Goal: Task Accomplishment & Management: Manage account settings

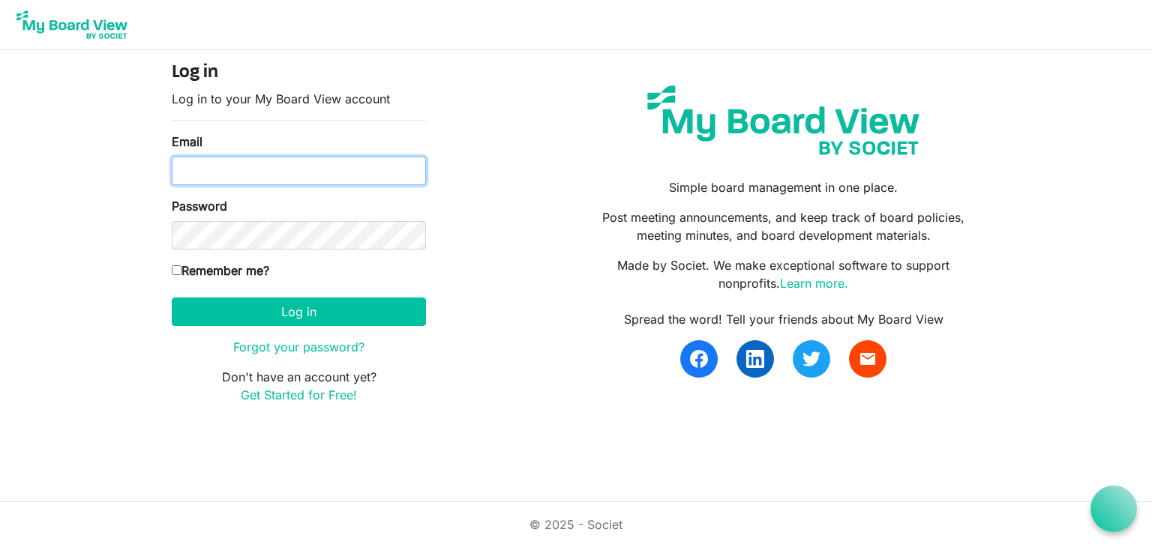
click at [259, 172] on input "Email" at bounding box center [299, 171] width 254 height 28
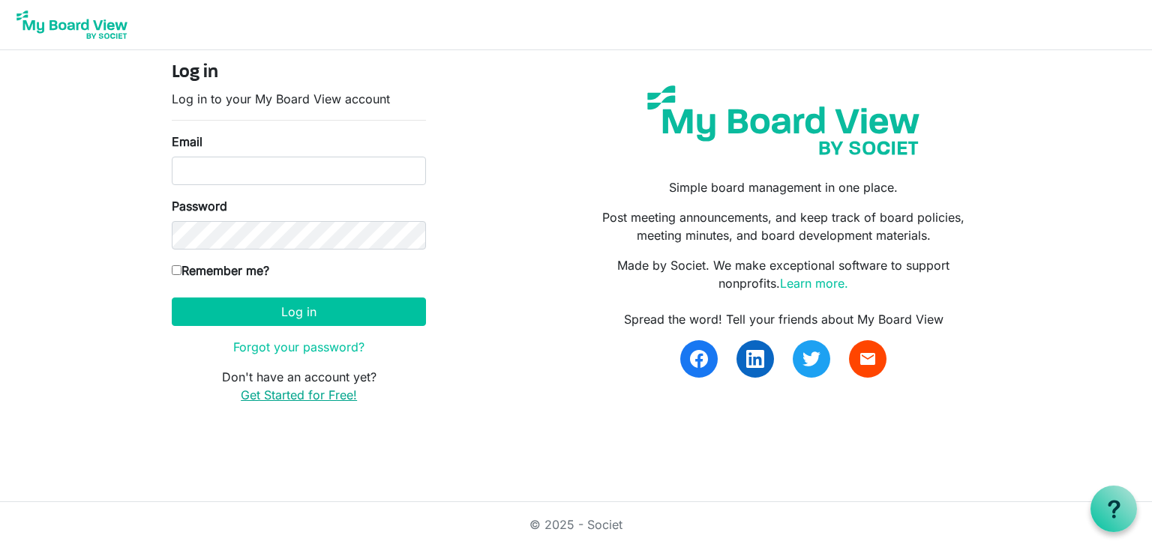
click at [299, 391] on link "Get Started for Free!" at bounding box center [299, 395] width 116 height 15
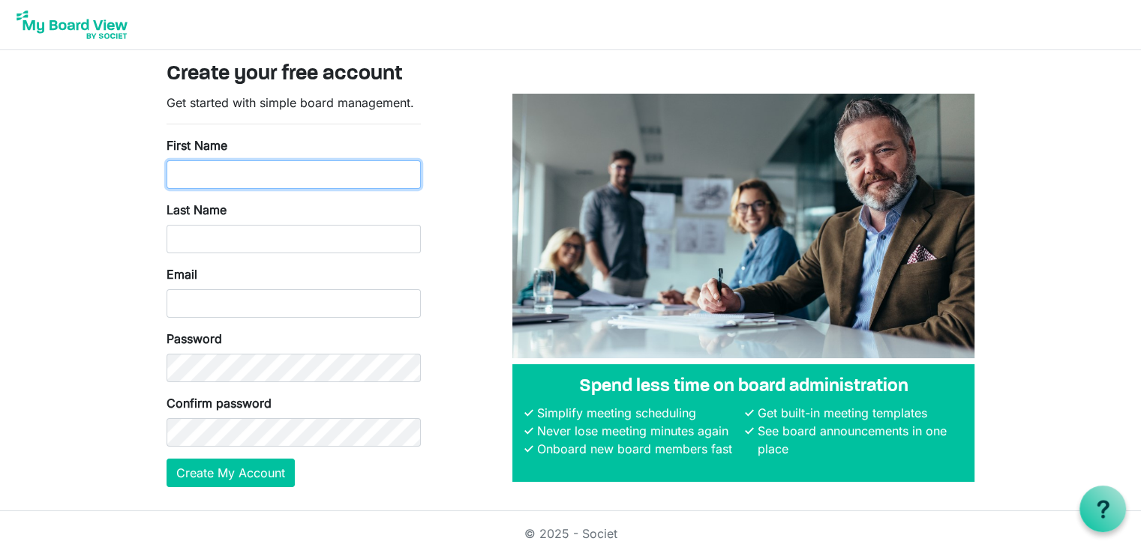
click at [197, 175] on input "First Name" at bounding box center [293, 174] width 254 height 28
type input "Marie"
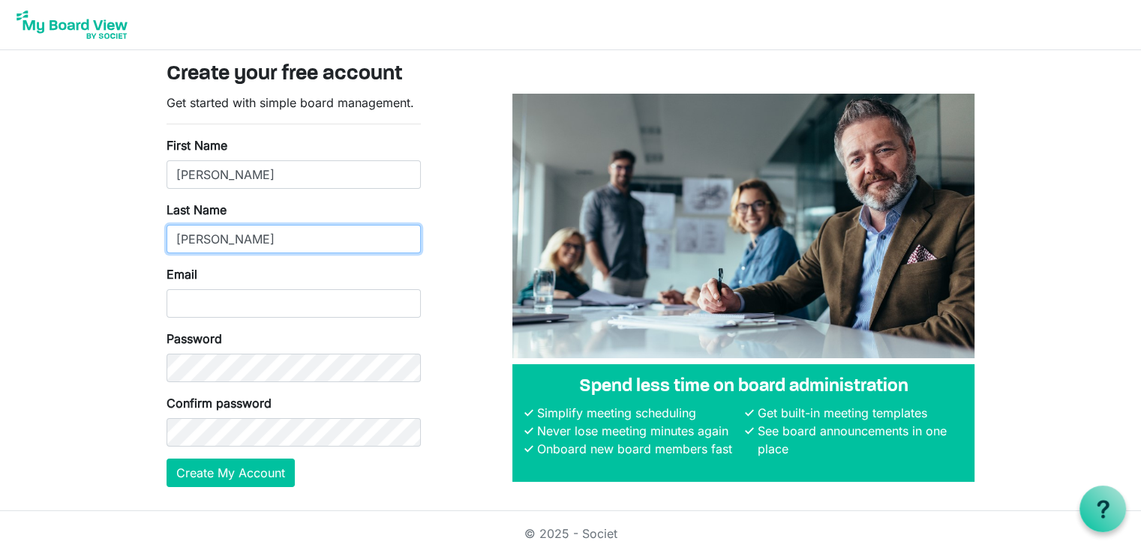
type input "Shuman"
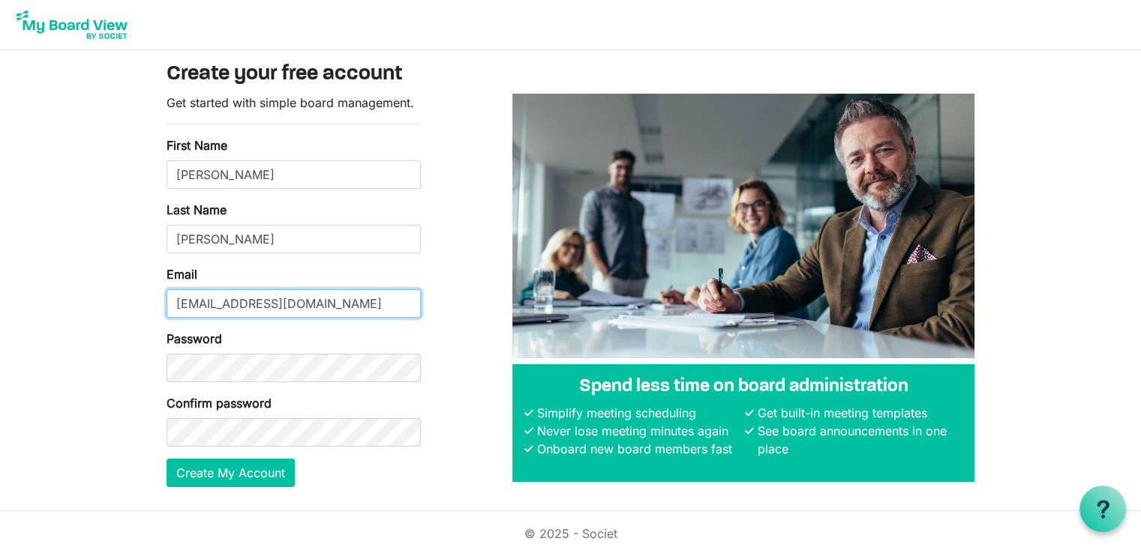
type input "marierslp@gmail.com"
click at [463, 333] on div "Get started with simple board management. First Name Marie Last Name Shuman Ema…" at bounding box center [570, 297] width 831 height 406
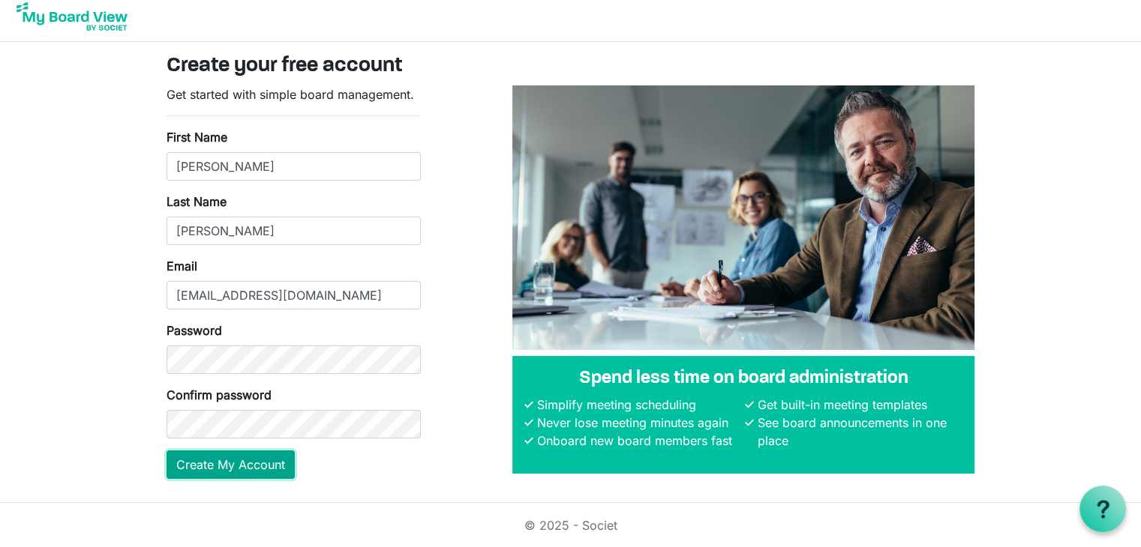
click at [252, 472] on button "Create My Account" at bounding box center [230, 465] width 128 height 28
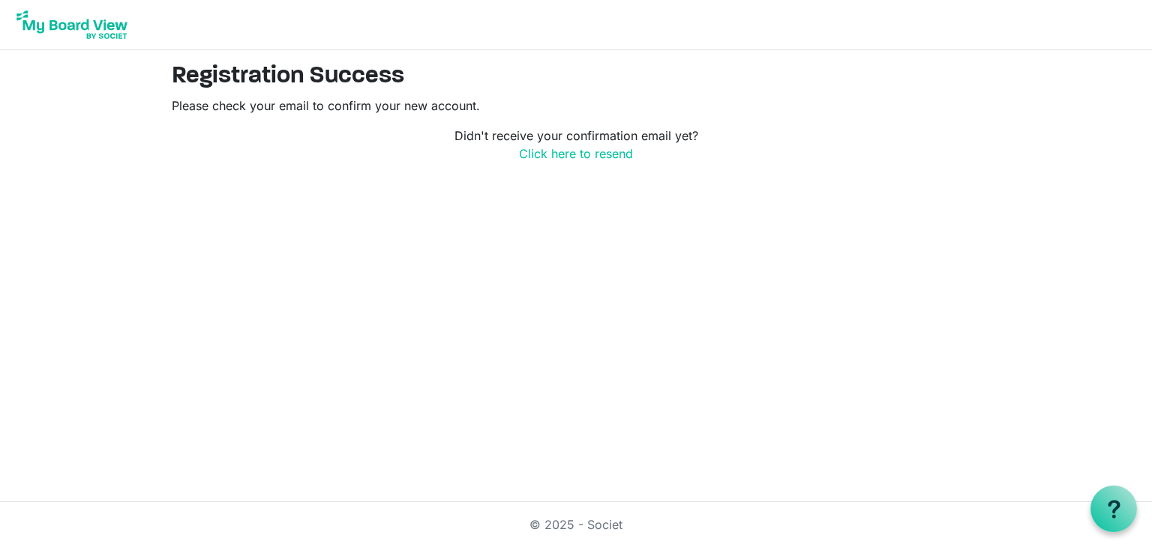
click at [57, 26] on img at bounding box center [72, 24] width 120 height 37
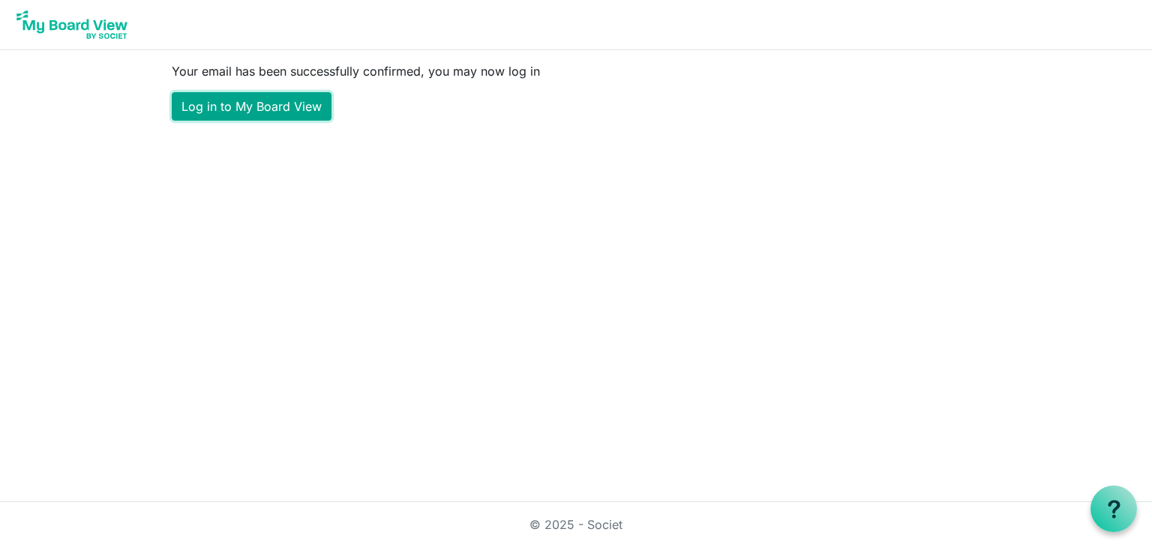
click at [283, 109] on link "Log in to My Board View" at bounding box center [252, 106] width 160 height 28
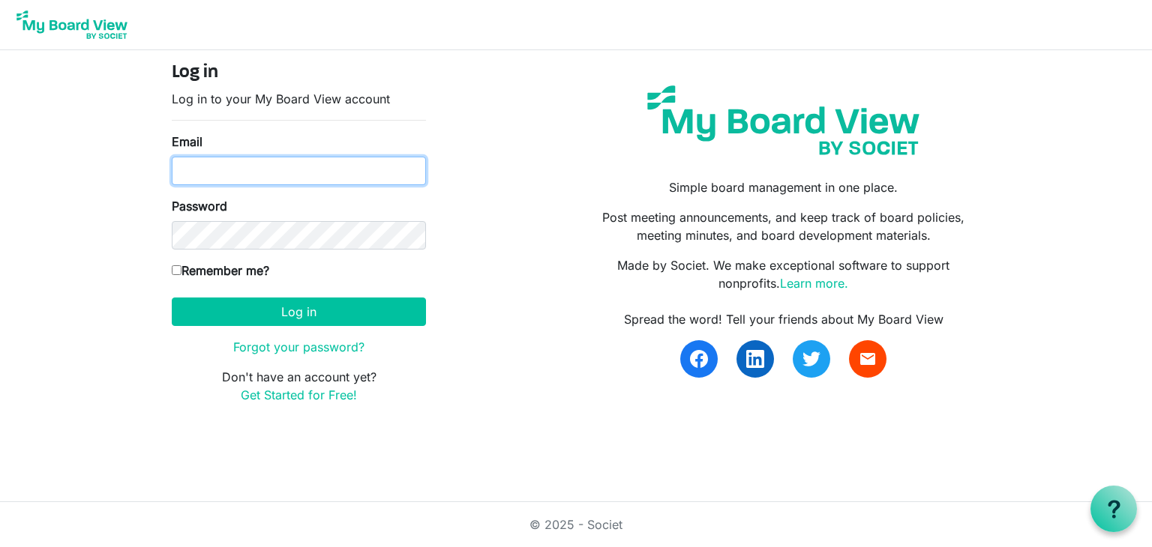
type input "marierslp@gmail.com"
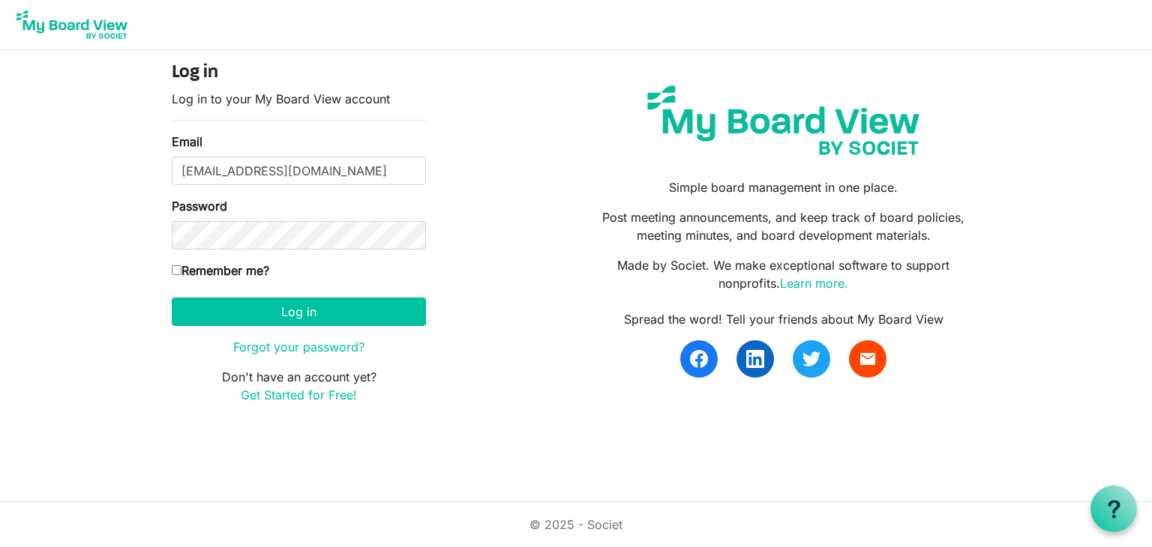
click at [176, 268] on input "Remember me?" at bounding box center [177, 270] width 10 height 10
checkbox input "true"
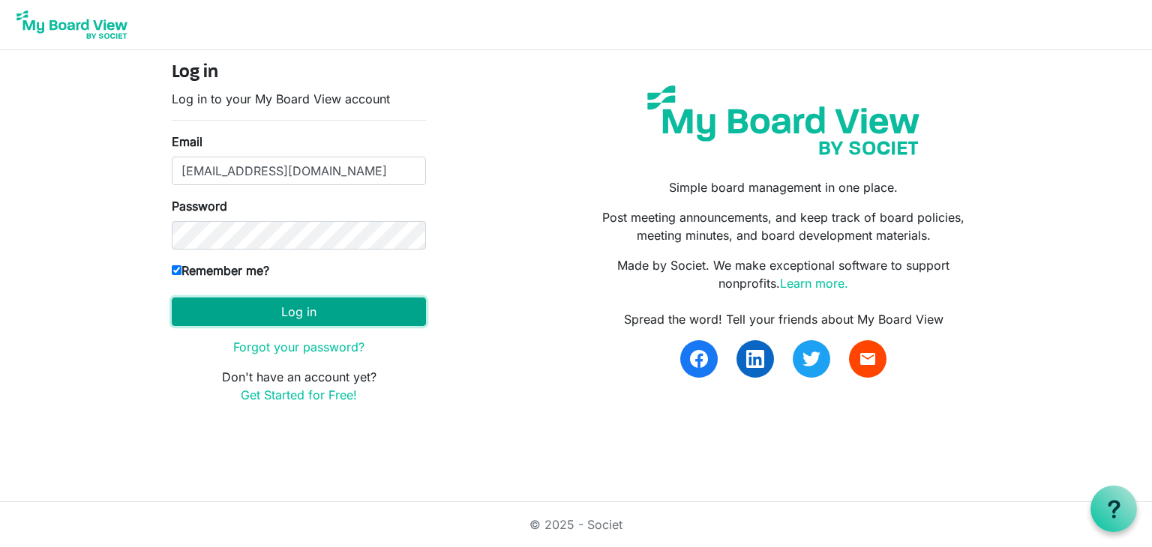
click at [312, 313] on button "Log in" at bounding box center [299, 312] width 254 height 28
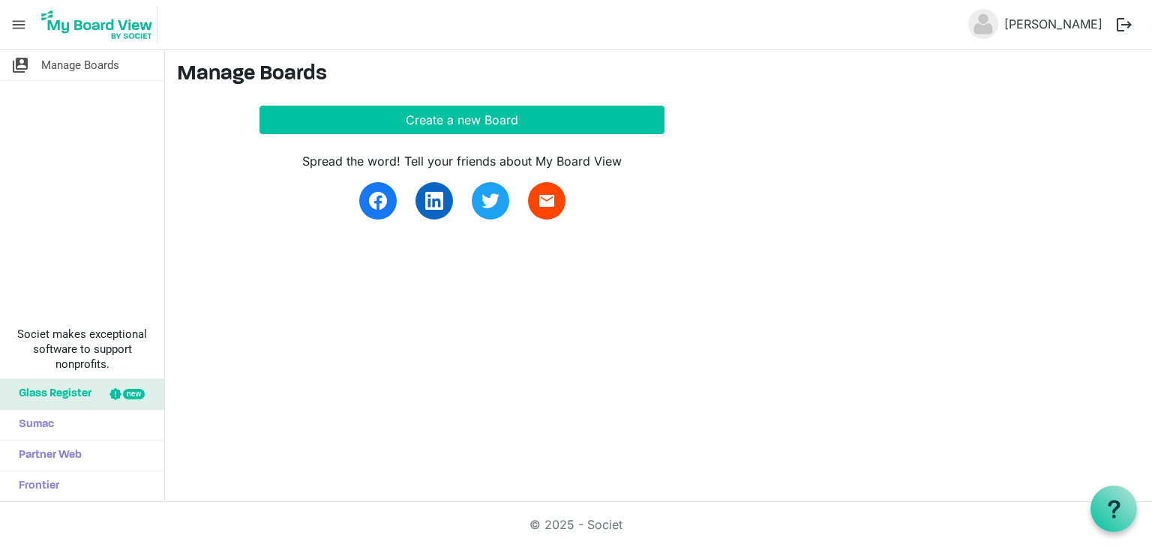
click at [1133, 28] on button "logout" at bounding box center [1123, 24] width 31 height 31
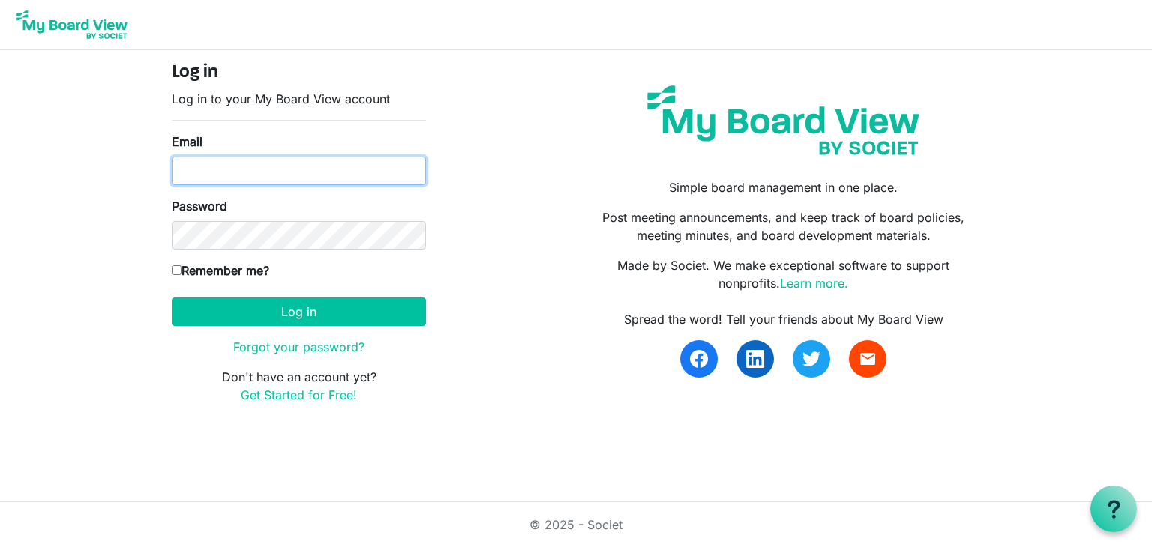
type input "marierslp@gmail.com"
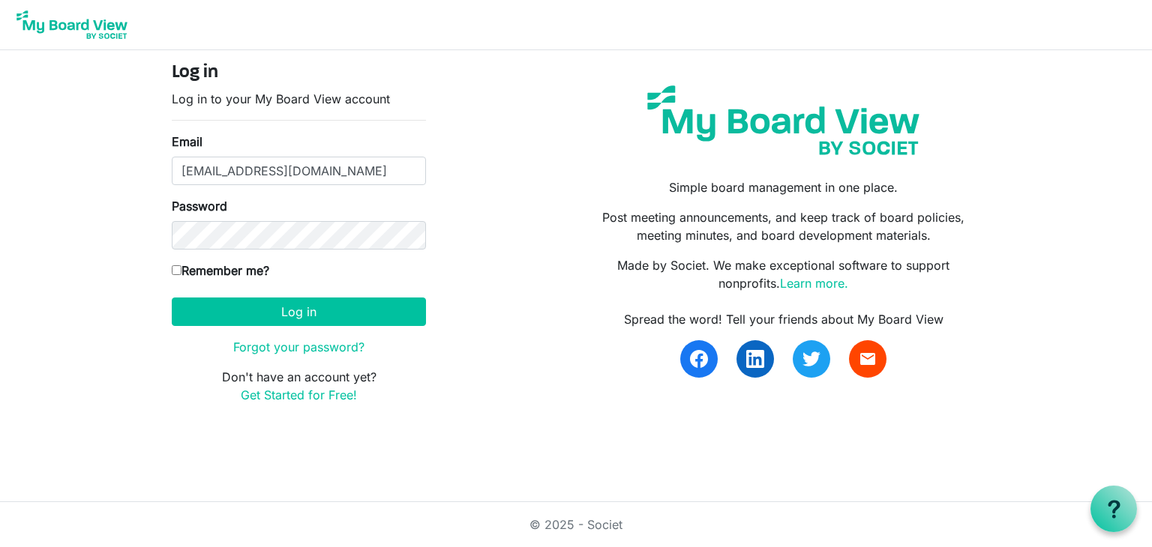
click at [175, 273] on input "Remember me?" at bounding box center [177, 270] width 10 height 10
checkbox input "true"
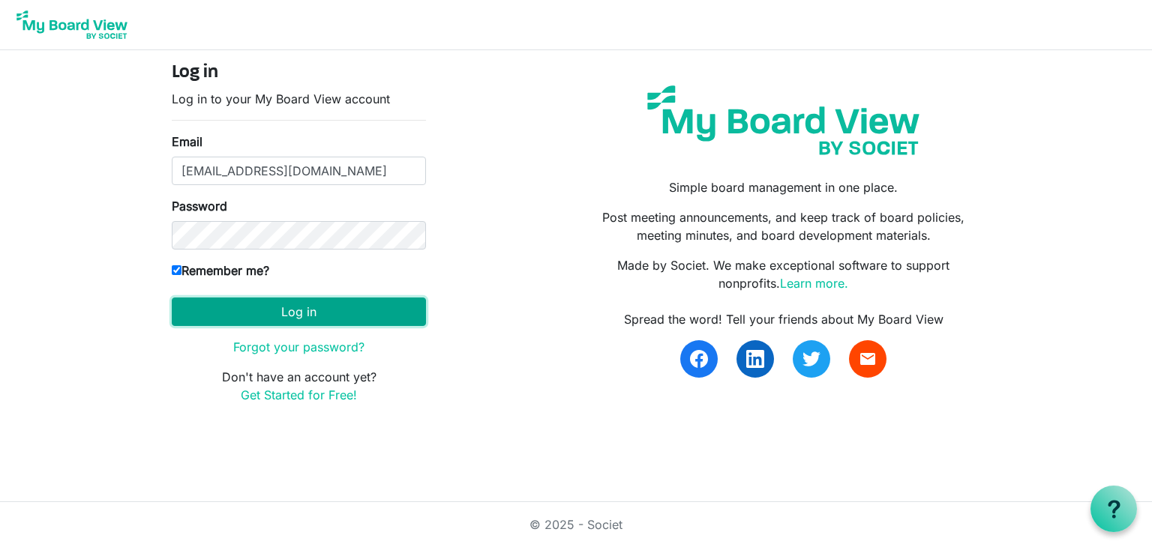
click at [249, 308] on button "Log in" at bounding box center [299, 312] width 254 height 28
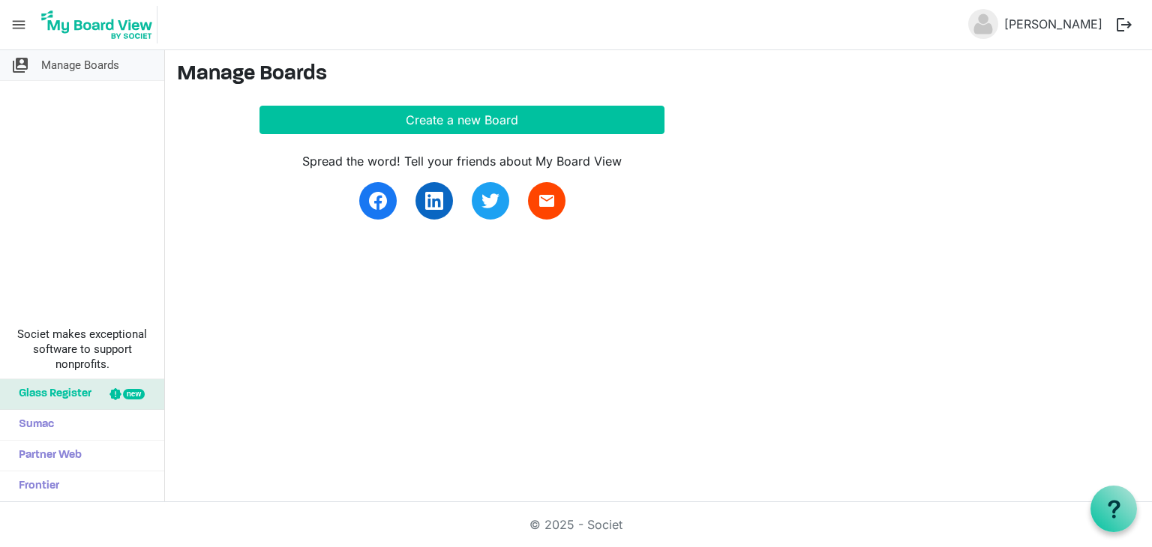
click at [73, 61] on span "Manage Boards" at bounding box center [80, 65] width 78 height 30
click at [14, 23] on span "menu" at bounding box center [18, 24] width 28 height 28
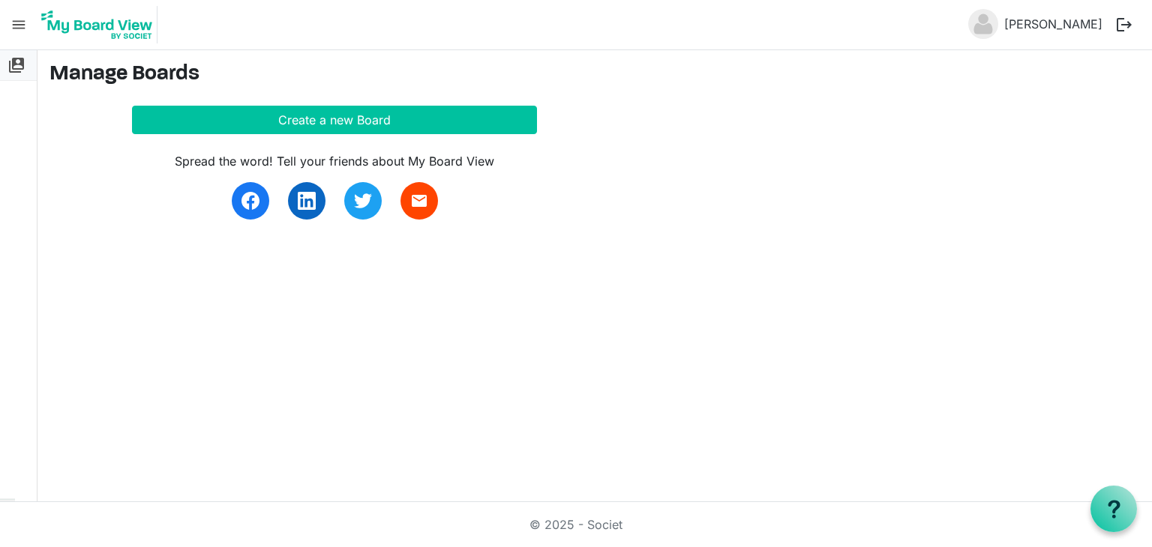
click at [16, 59] on span "switch_account" at bounding box center [16, 65] width 18 height 30
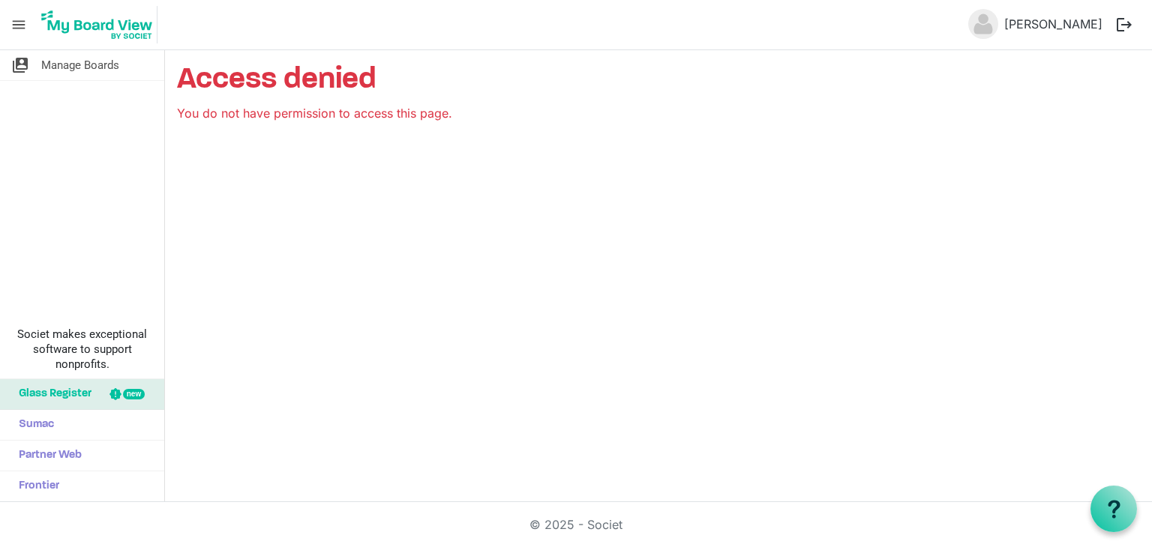
click at [13, 24] on span "menu" at bounding box center [18, 24] width 28 height 28
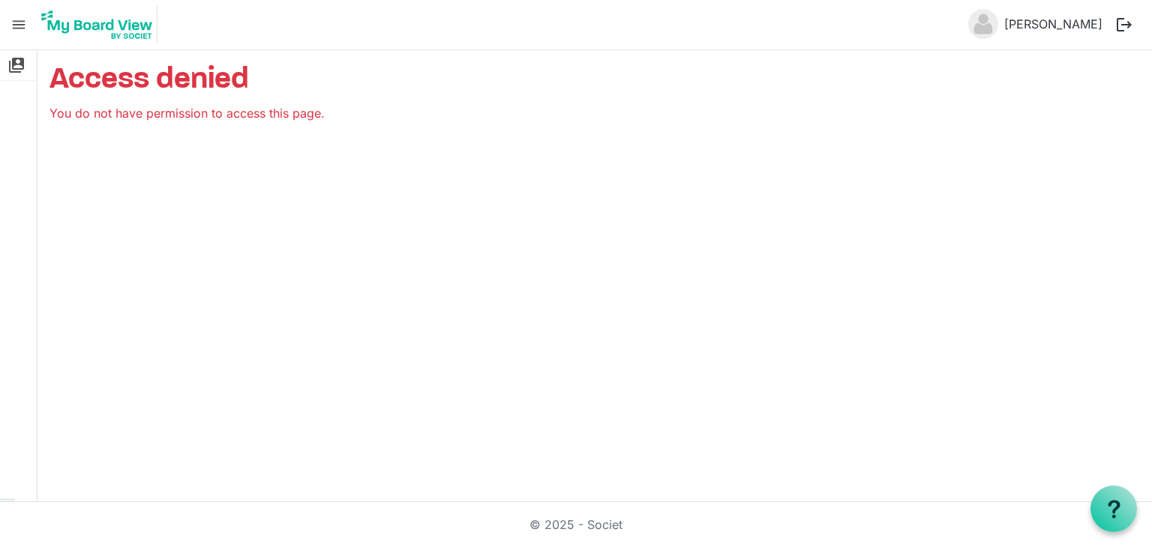
click at [104, 28] on img at bounding box center [97, 24] width 121 height 37
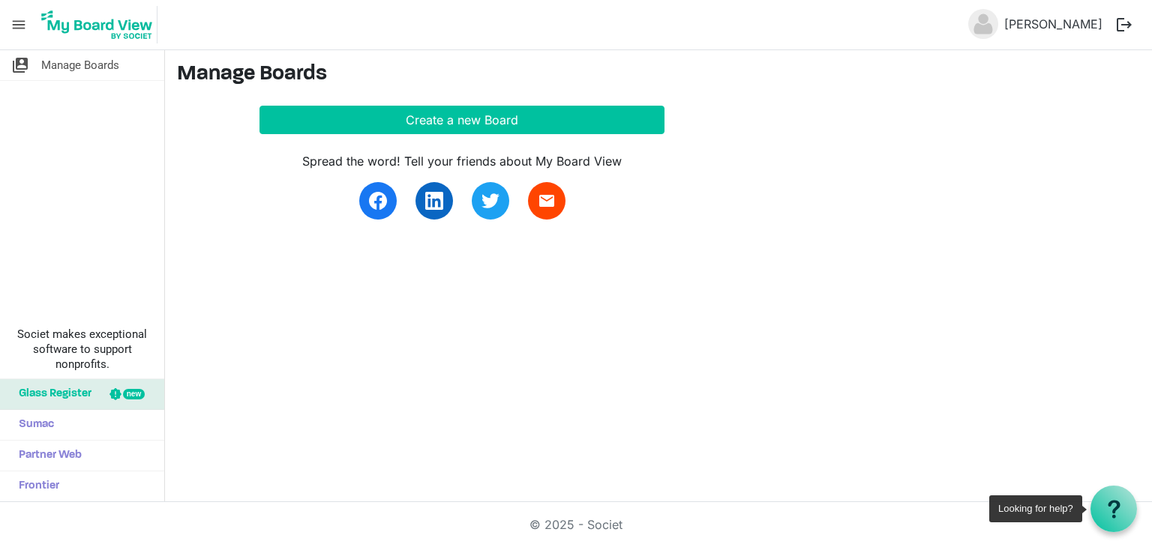
click at [1113, 517] on use at bounding box center [1114, 509] width 12 height 18
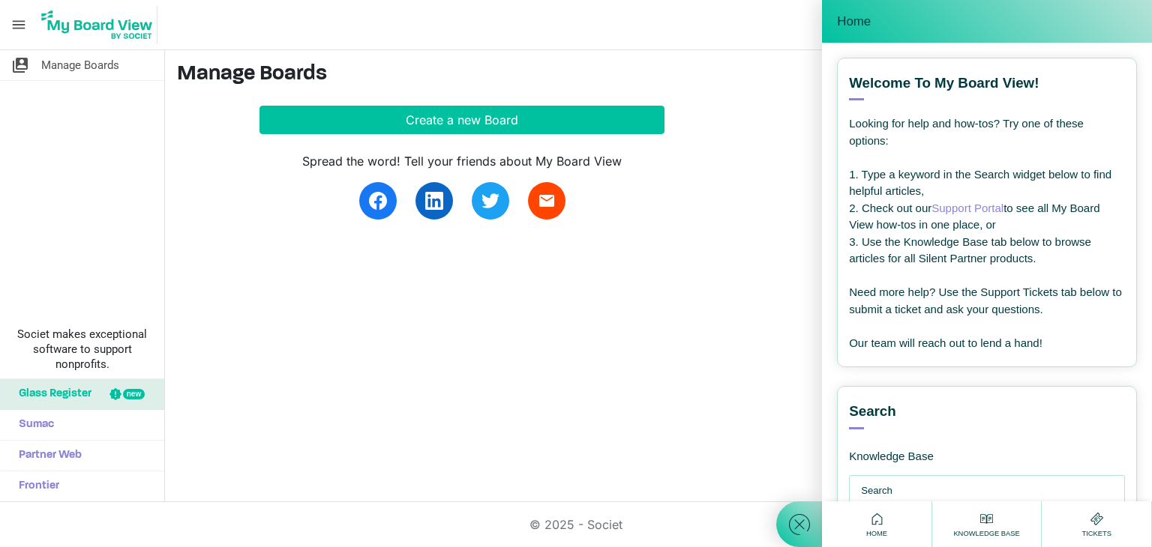
click at [711, 189] on div "Spread the word! Tell your friends about My Board View email" at bounding box center [604, 176] width 855 height 85
click at [697, 414] on div "switch_account Manage Boards Societ makes exceptional software to support nonpr…" at bounding box center [576, 276] width 1152 height 452
click at [877, 522] on icon at bounding box center [877, 519] width 19 height 19
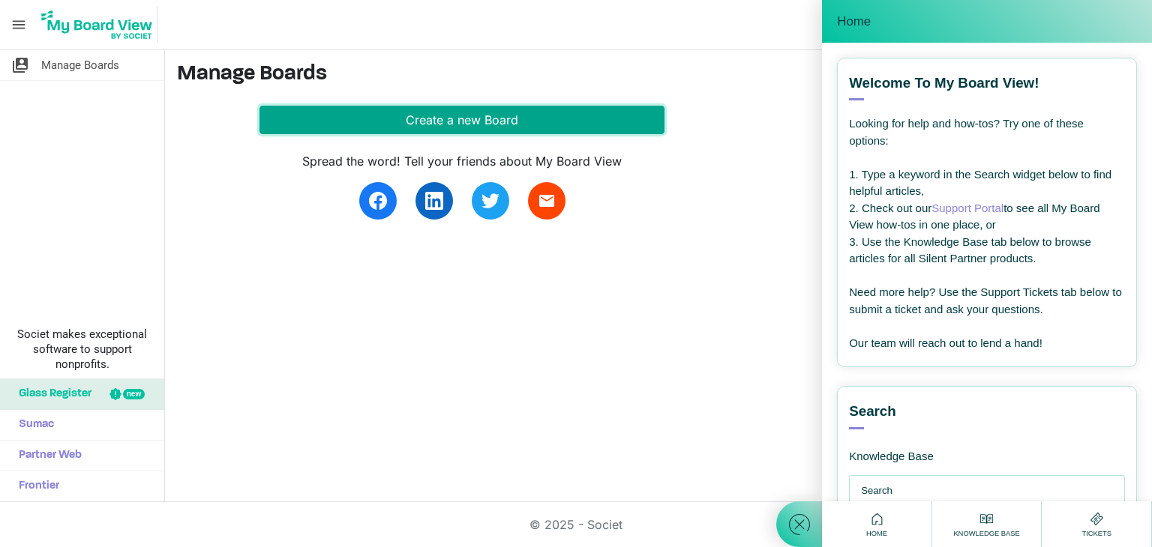
click at [380, 118] on button "Create a new Board" at bounding box center [461, 120] width 405 height 28
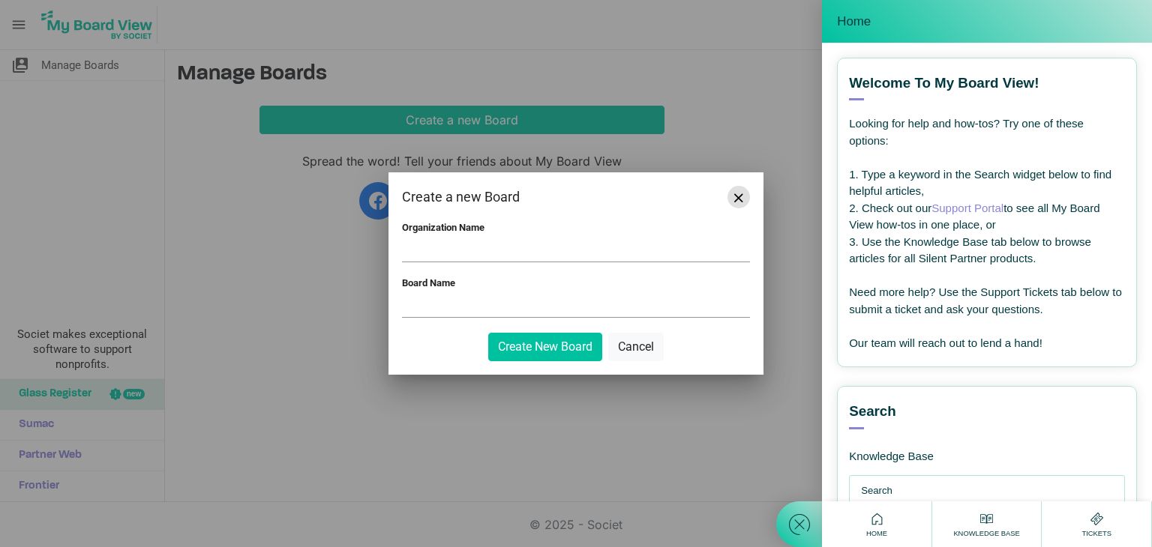
click at [736, 197] on span "Close" at bounding box center [738, 197] width 9 height 9
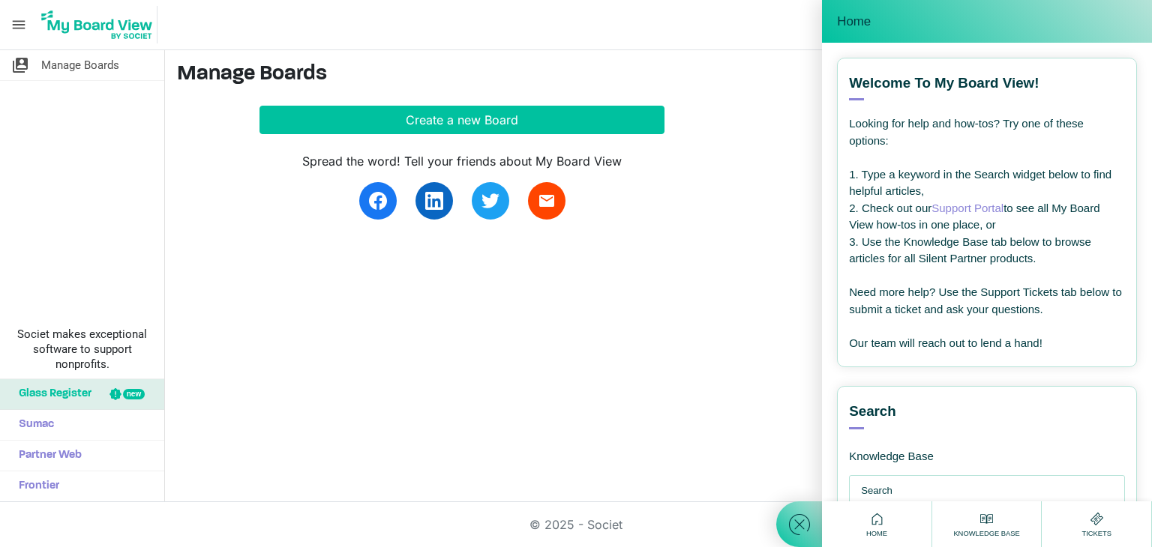
click at [321, 337] on div "switch_account Manage Boards Societ makes exceptional software to support nonpr…" at bounding box center [576, 276] width 1152 height 452
